Goal: Find specific page/section: Find specific page/section

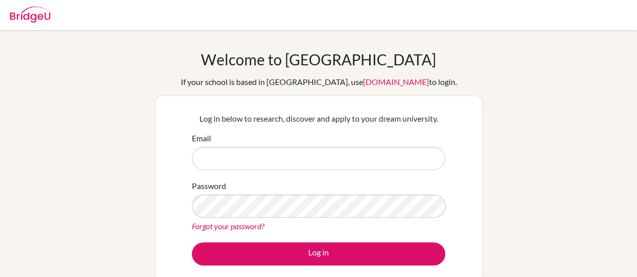
drag, startPoint x: 0, startPoint y: 0, endPoint x: 384, endPoint y: 164, distance: 417.5
click at [384, 164] on input "Email" at bounding box center [318, 158] width 253 height 23
type input "[EMAIL_ADDRESS][DOMAIN_NAME]"
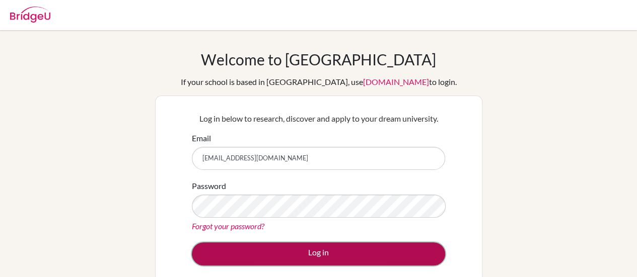
click at [338, 254] on button "Log in" at bounding box center [318, 254] width 253 height 23
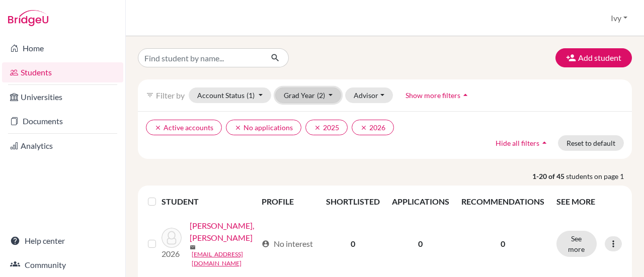
click at [330, 95] on button "Grad Year (2)" at bounding box center [308, 96] width 66 height 16
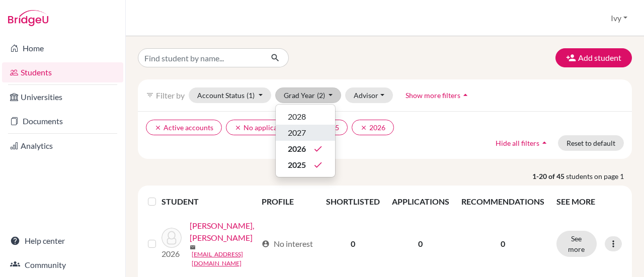
click at [302, 128] on span "2027" at bounding box center [297, 133] width 18 height 12
